Goal: Subscribe to service/newsletter

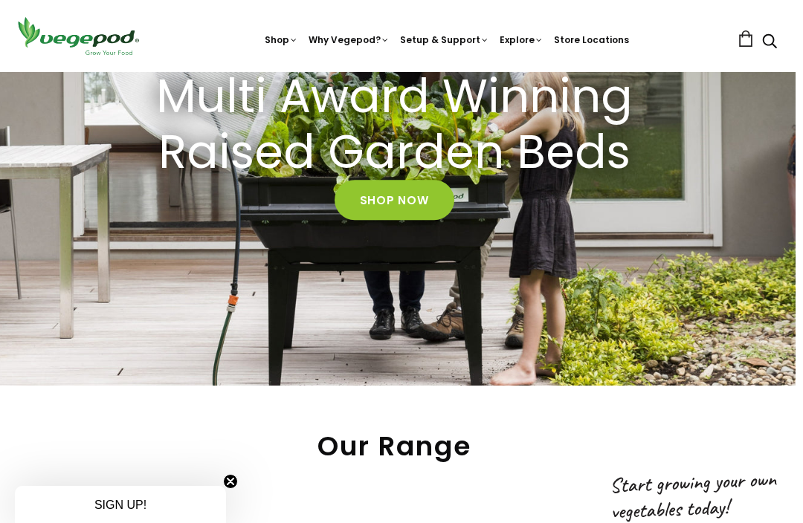
scroll to position [190, 7]
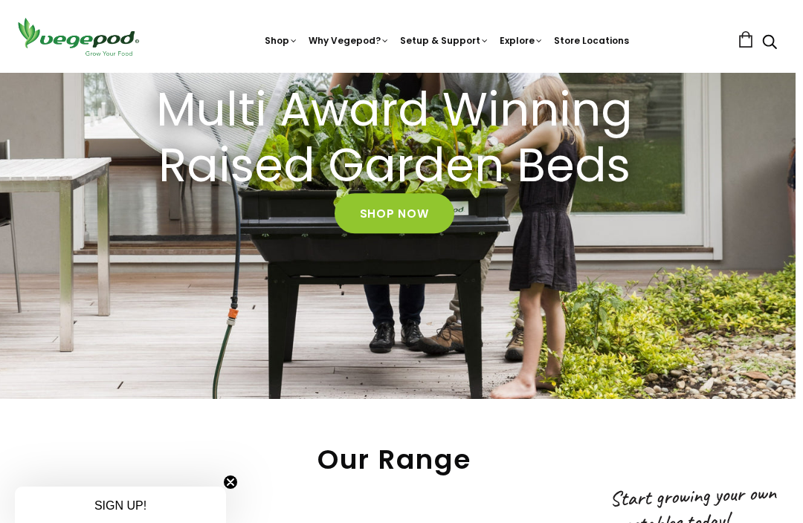
click at [390, 210] on link "Shop Now" at bounding box center [395, 213] width 120 height 40
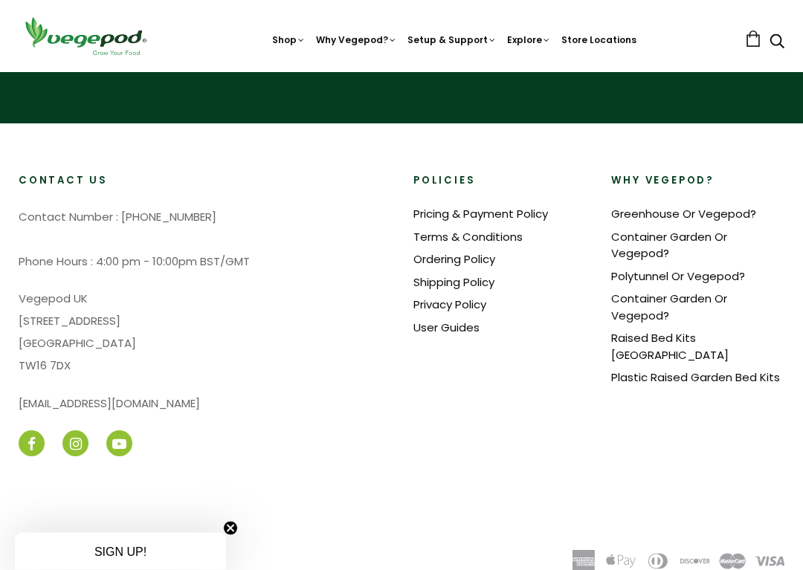
scroll to position [4208, 0]
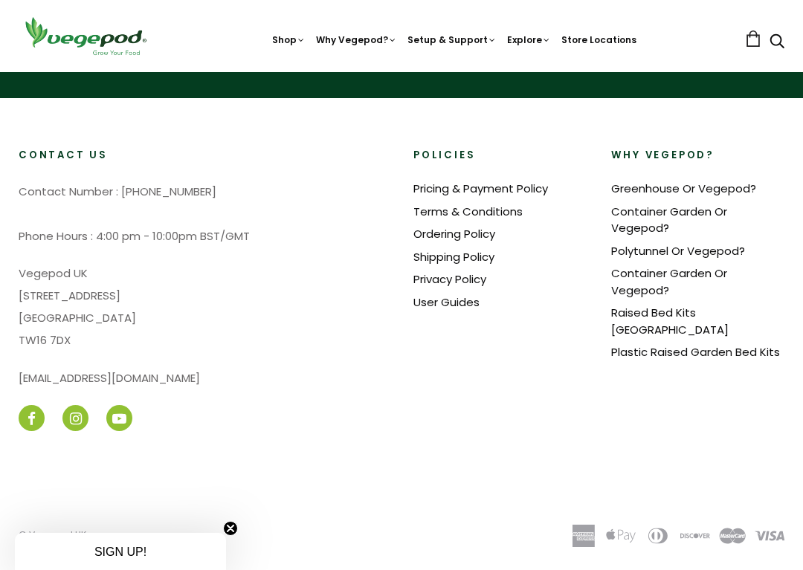
click at [765, 344] on link "Plastic Raised Garden Bed Kits" at bounding box center [695, 352] width 169 height 16
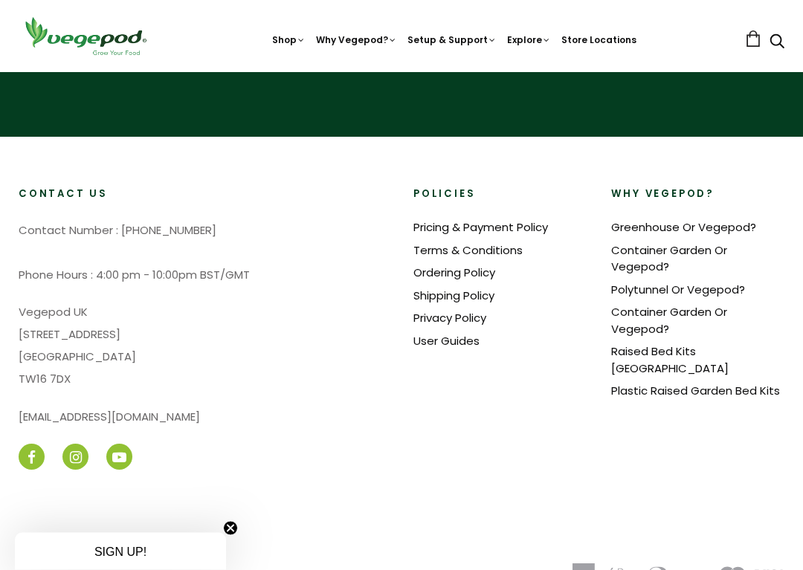
scroll to position [1317, 0]
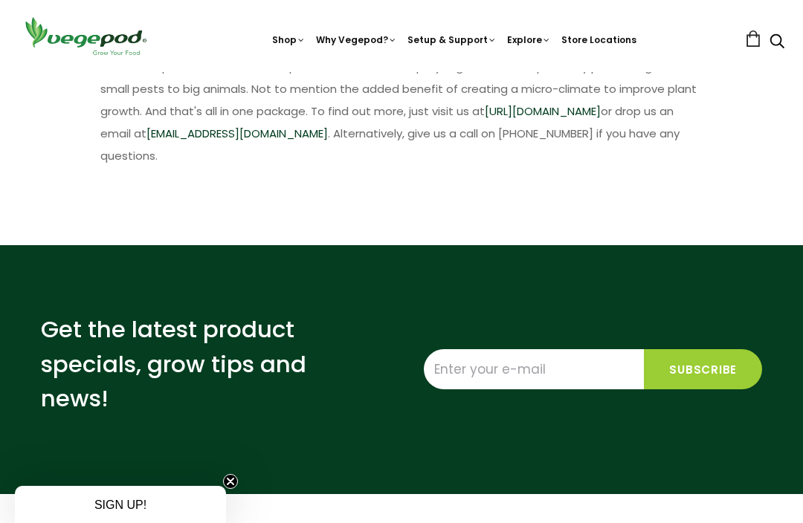
click at [547, 349] on input "Enter your e-mail" at bounding box center [534, 369] width 220 height 40
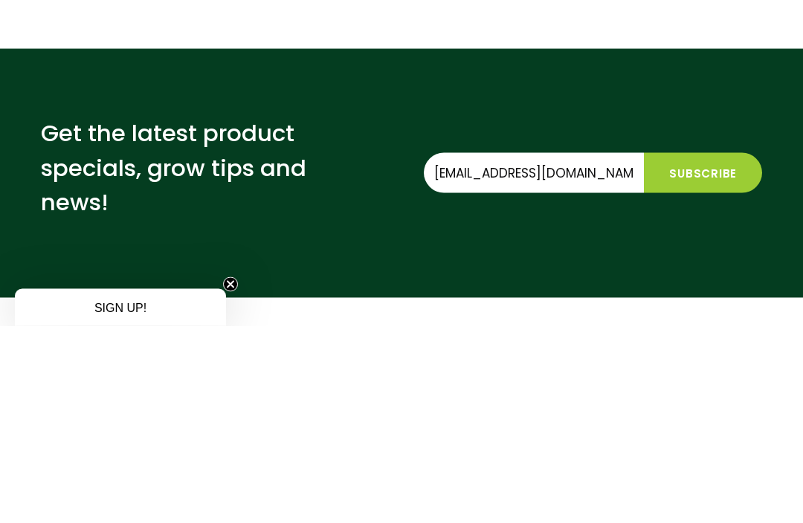
type input "[EMAIL_ADDRESS][DOMAIN_NAME]"
click at [703, 350] on input "Subscribe" at bounding box center [703, 370] width 118 height 40
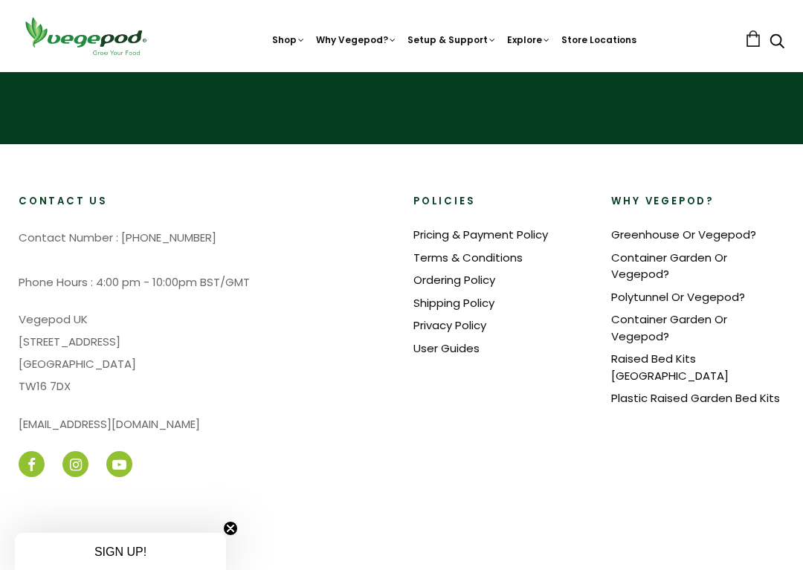
scroll to position [1317, 0]
